Goal: Task Accomplishment & Management: Manage account settings

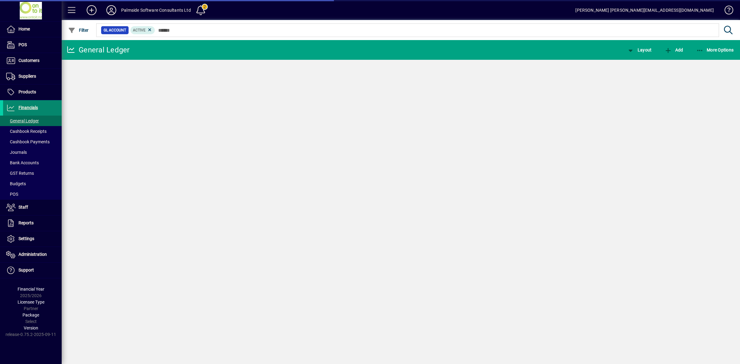
click at [30, 107] on span "Financials" at bounding box center [27, 107] width 19 height 5
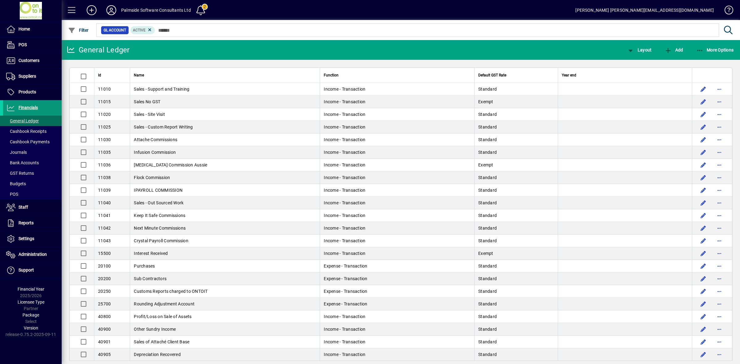
click at [30, 108] on span "Financials" at bounding box center [27, 107] width 19 height 5
click at [27, 234] on span at bounding box center [32, 238] width 59 height 15
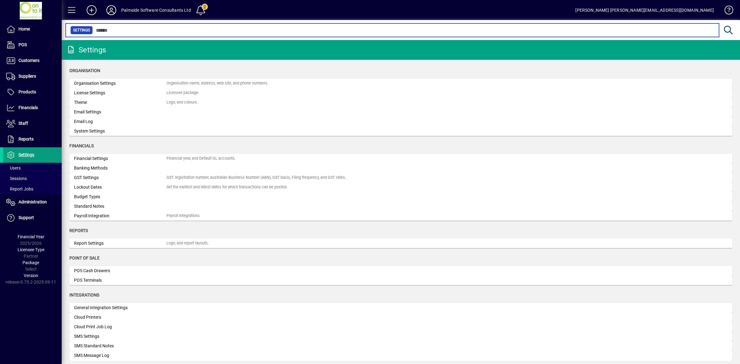
click at [130, 31] on input "text" at bounding box center [403, 30] width 621 height 9
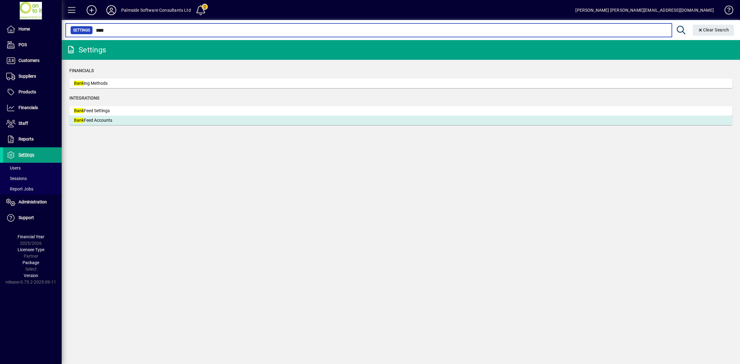
type input "****"
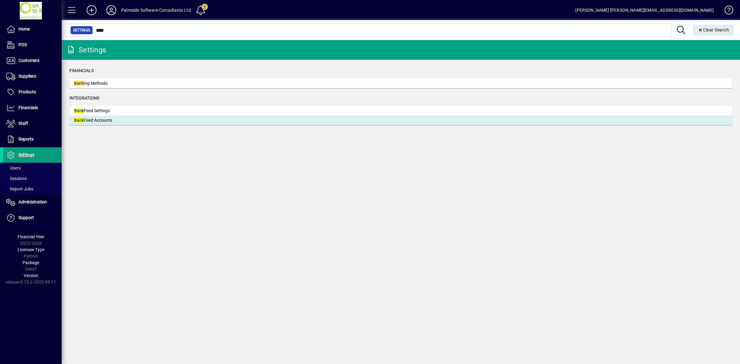
click at [105, 118] on div "Bank Feed Accounts" at bounding box center [120, 120] width 92 height 6
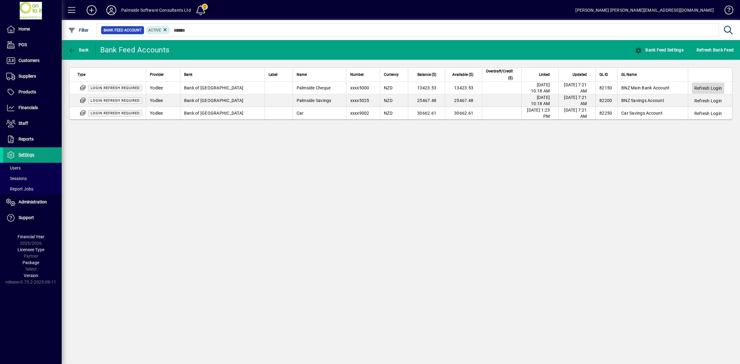
click at [702, 89] on span "Refresh Login" at bounding box center [707, 88] width 27 height 6
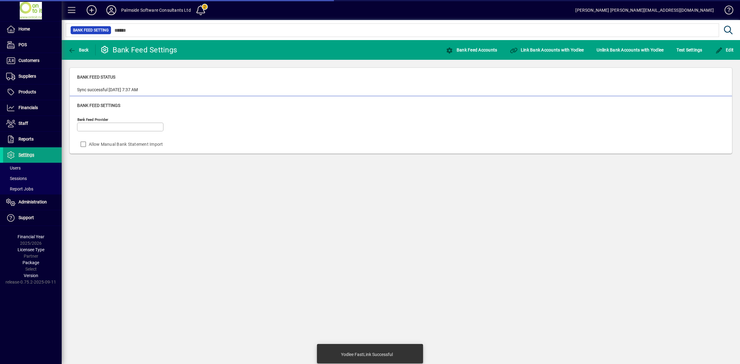
type input "******"
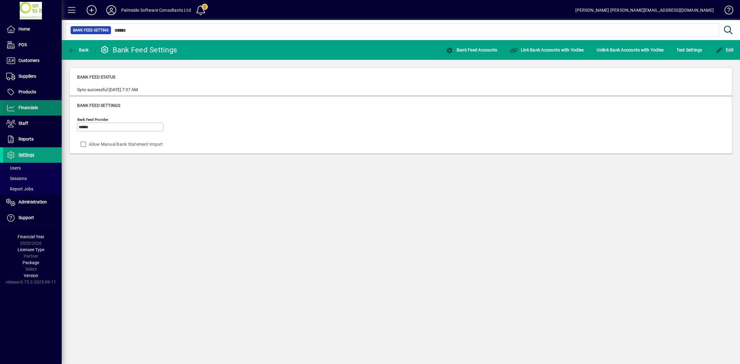
click at [35, 112] on span at bounding box center [32, 107] width 59 height 15
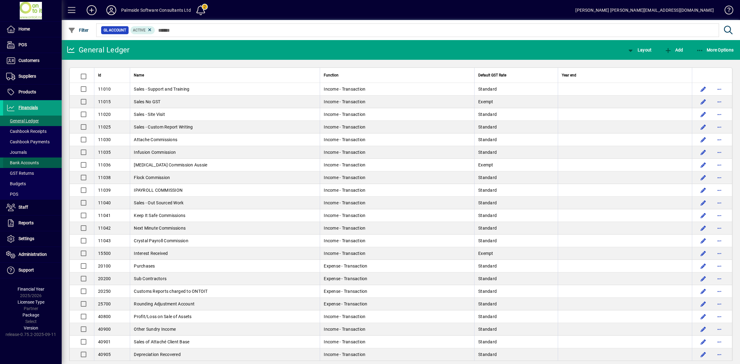
click at [30, 161] on span "Bank Accounts" at bounding box center [22, 162] width 33 height 5
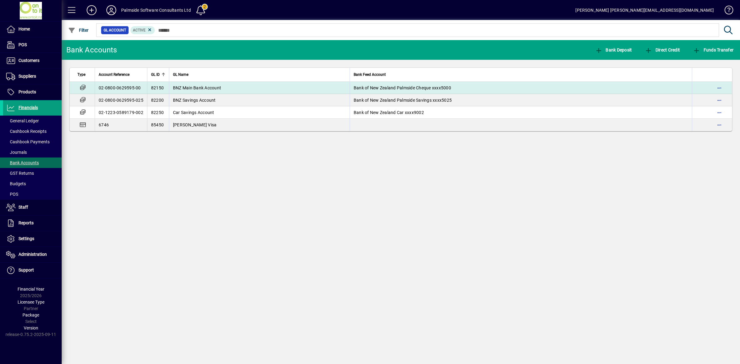
click at [212, 90] on span "BNZ Main Bank Account" at bounding box center [197, 87] width 48 height 5
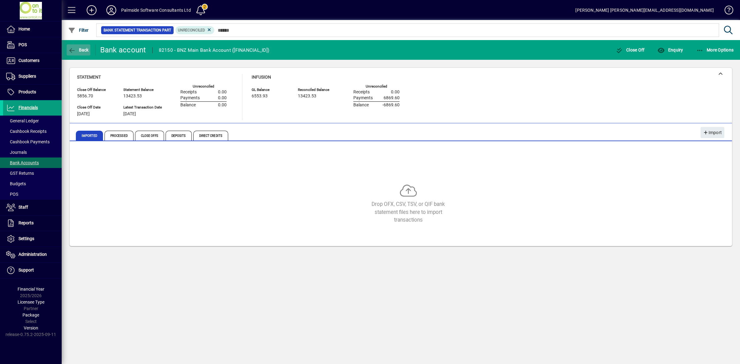
click at [70, 49] on icon "button" at bounding box center [72, 50] width 8 height 6
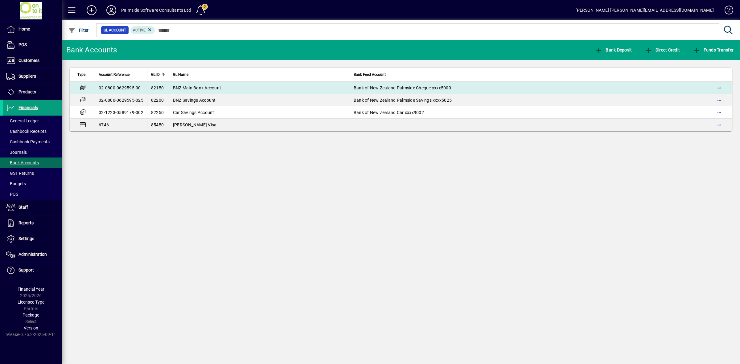
click at [247, 88] on td "BNZ Main Bank Account" at bounding box center [259, 88] width 181 height 12
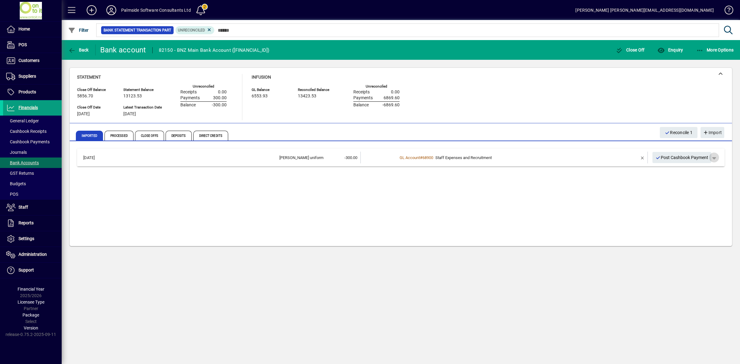
click at [714, 157] on span "button" at bounding box center [713, 157] width 15 height 15
click at [595, 187] on div at bounding box center [370, 182] width 740 height 364
click at [684, 156] on span "Post Cashbook Payment" at bounding box center [681, 158] width 53 height 10
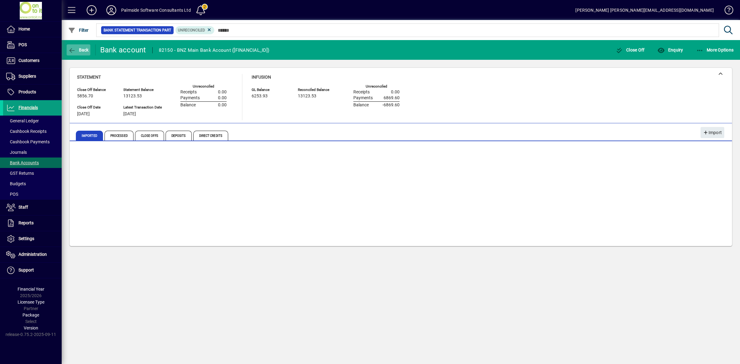
click at [87, 47] on span "button" at bounding box center [79, 50] width 24 height 15
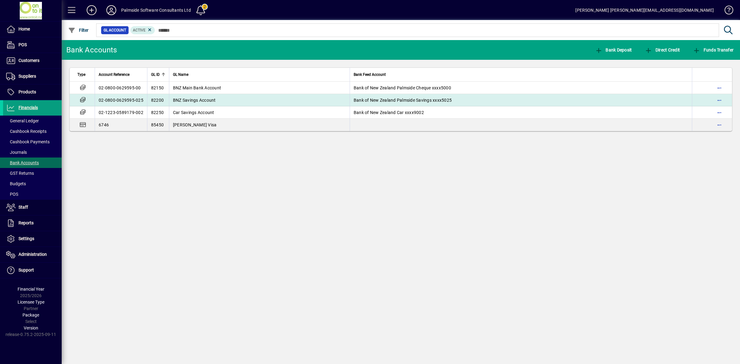
click at [185, 103] on td "BNZ Savings Account" at bounding box center [259, 100] width 181 height 12
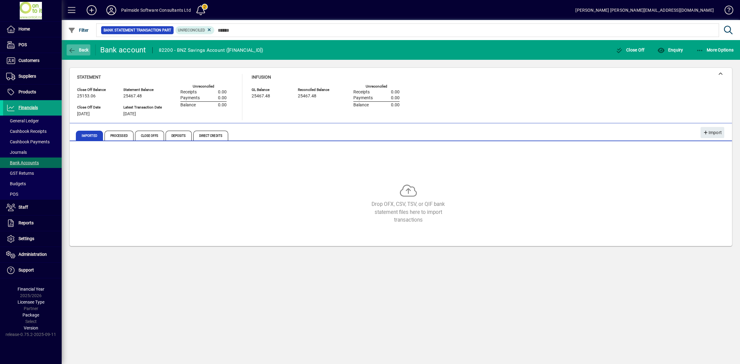
click at [75, 46] on span "button" at bounding box center [79, 50] width 24 height 15
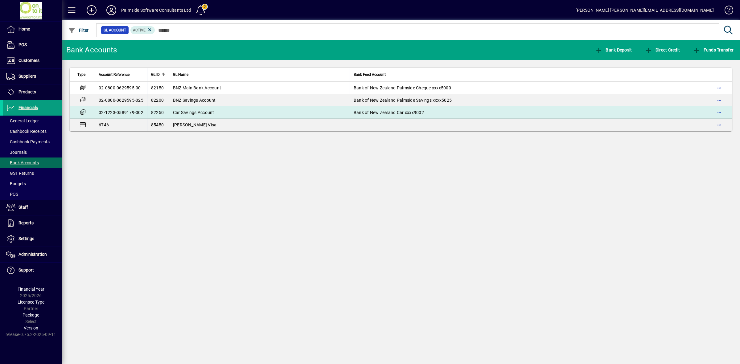
click at [181, 111] on span "Car Savings Account" at bounding box center [193, 112] width 41 height 5
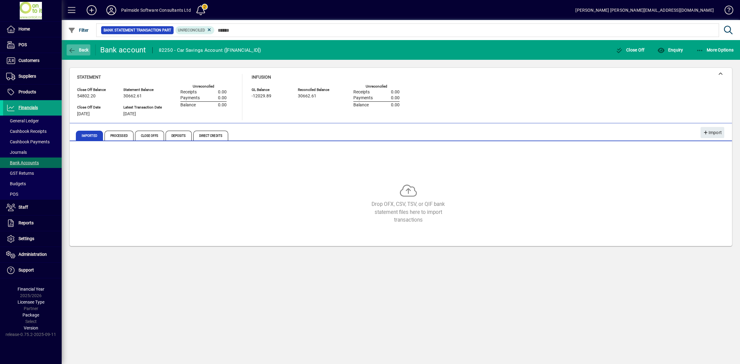
click at [80, 50] on span "Back" at bounding box center [78, 49] width 21 height 5
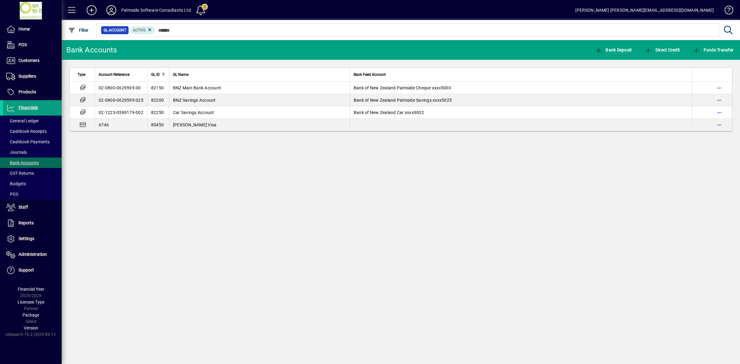
click at [111, 10] on icon at bounding box center [111, 10] width 12 height 10
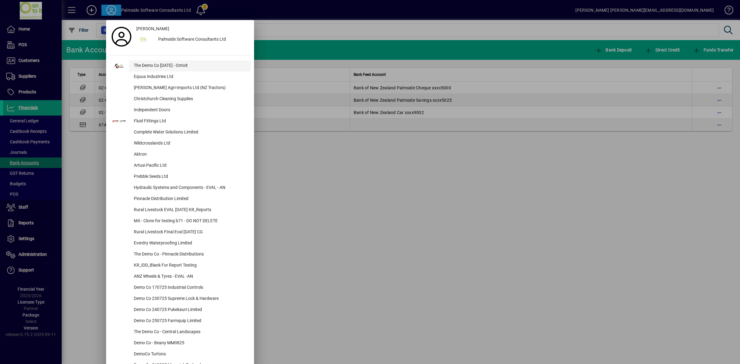
click at [141, 66] on div "The Demo Co Oct 2024 - Ontoit" at bounding box center [190, 65] width 122 height 11
